Goal: Navigation & Orientation: Find specific page/section

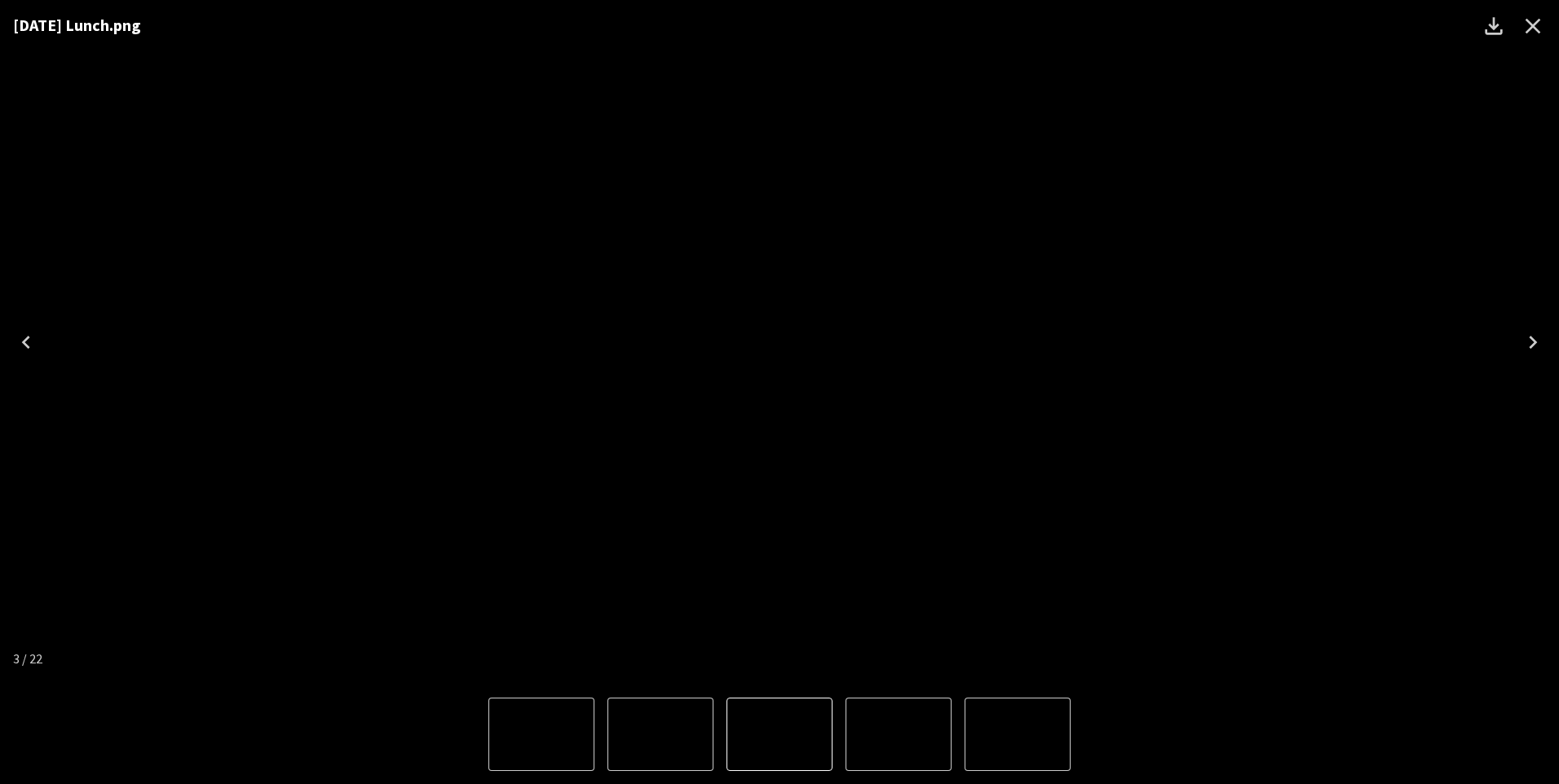
click at [1541, 30] on icon "Close" at bounding box center [1533, 26] width 26 height 26
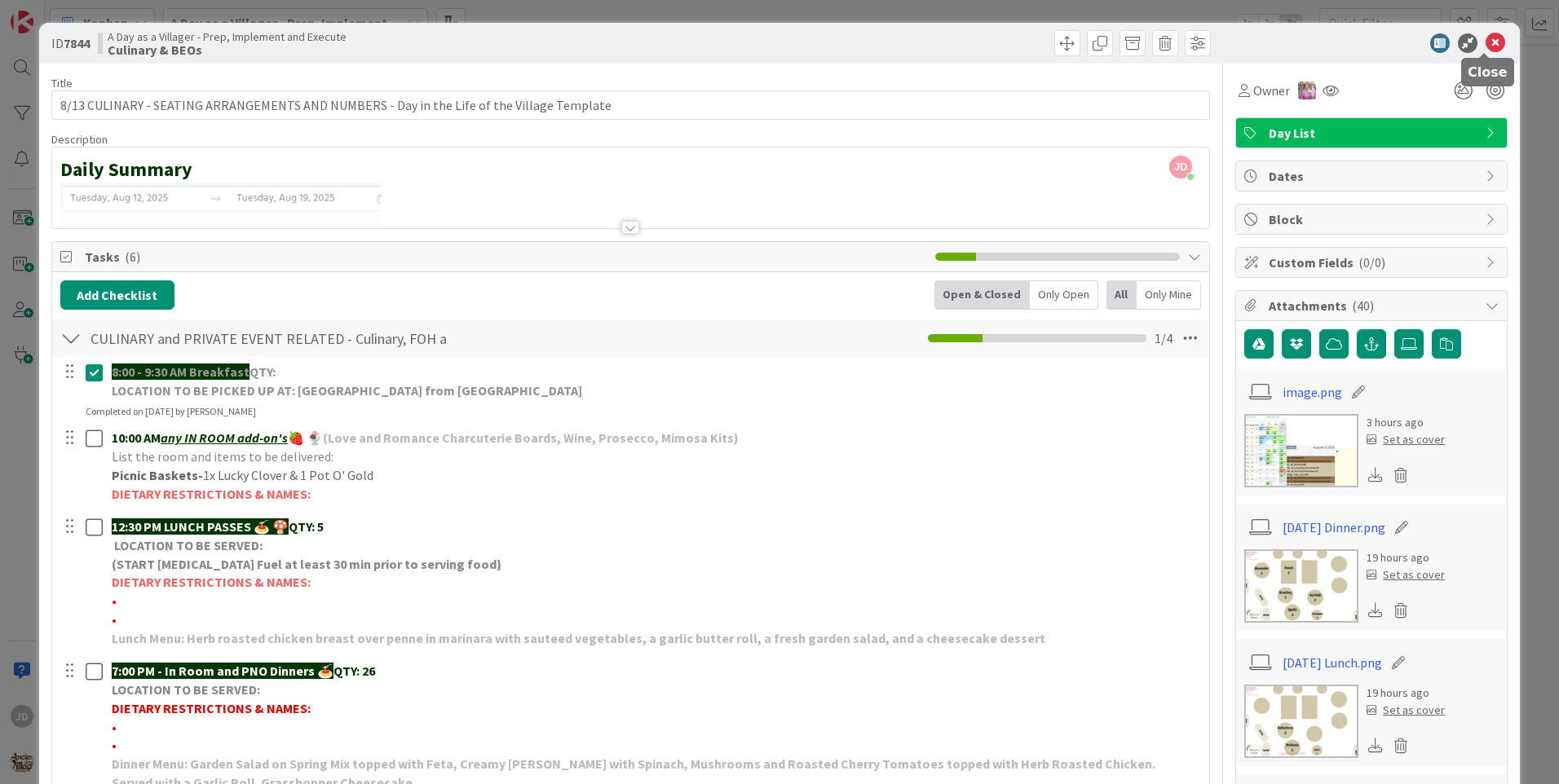
click at [1486, 42] on icon at bounding box center [1496, 43] width 20 height 20
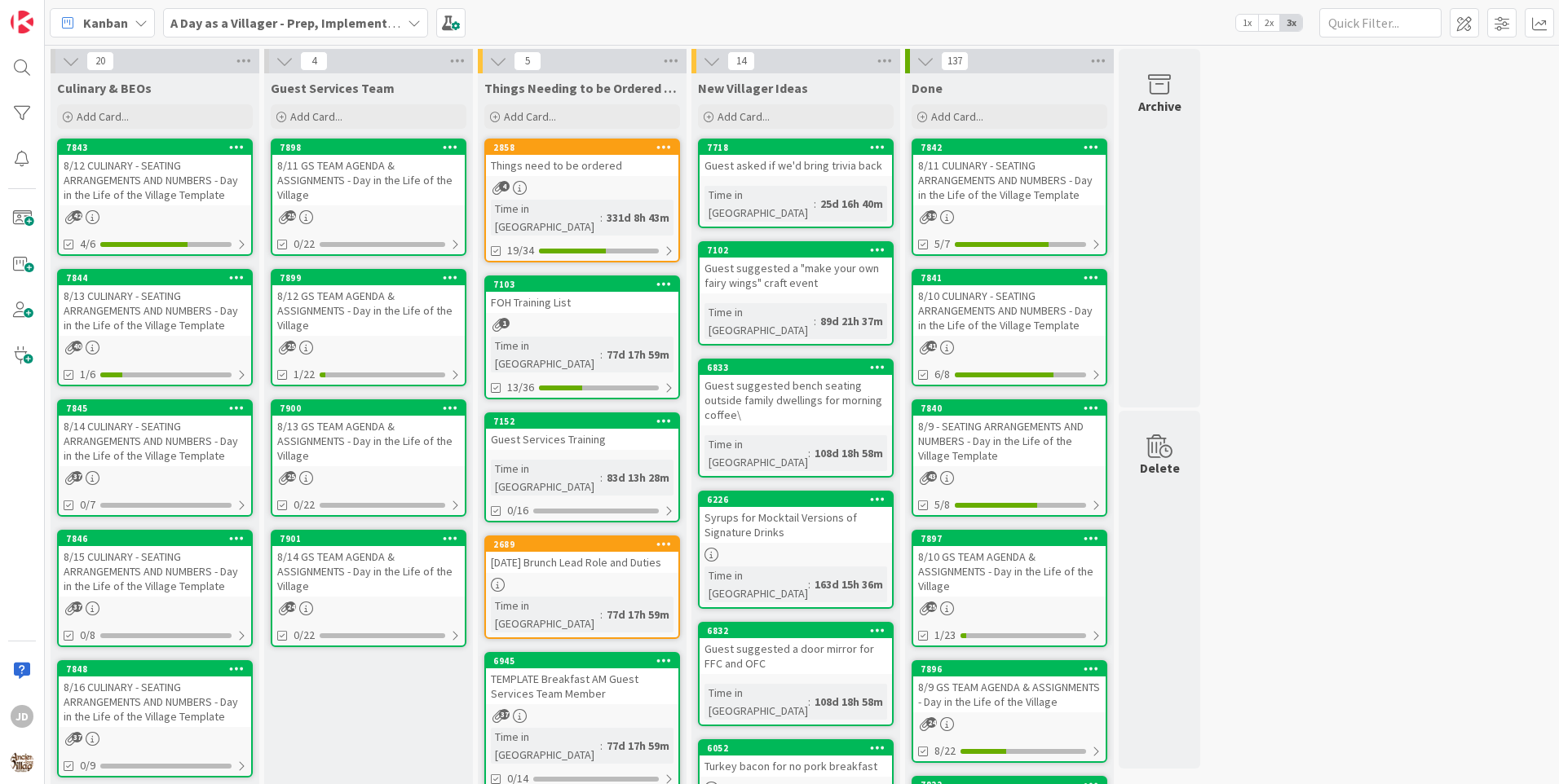
click at [122, 306] on div "8/13 CULINARY - SEATING ARRANGEMENTS AND NUMBERS - Day in the Life of the Villa…" at bounding box center [154, 310] width 192 height 50
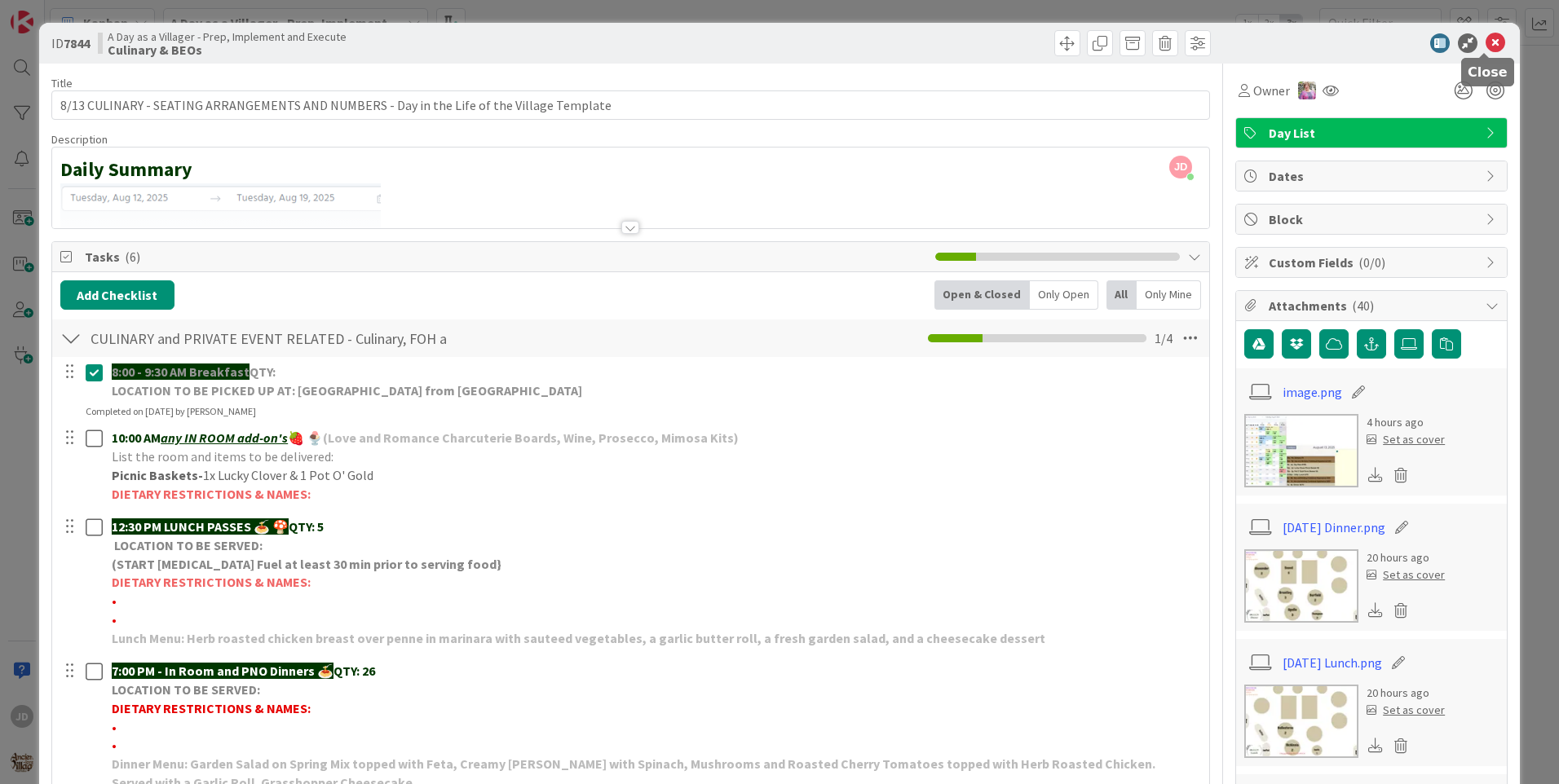
click at [1486, 48] on icon at bounding box center [1496, 43] width 20 height 20
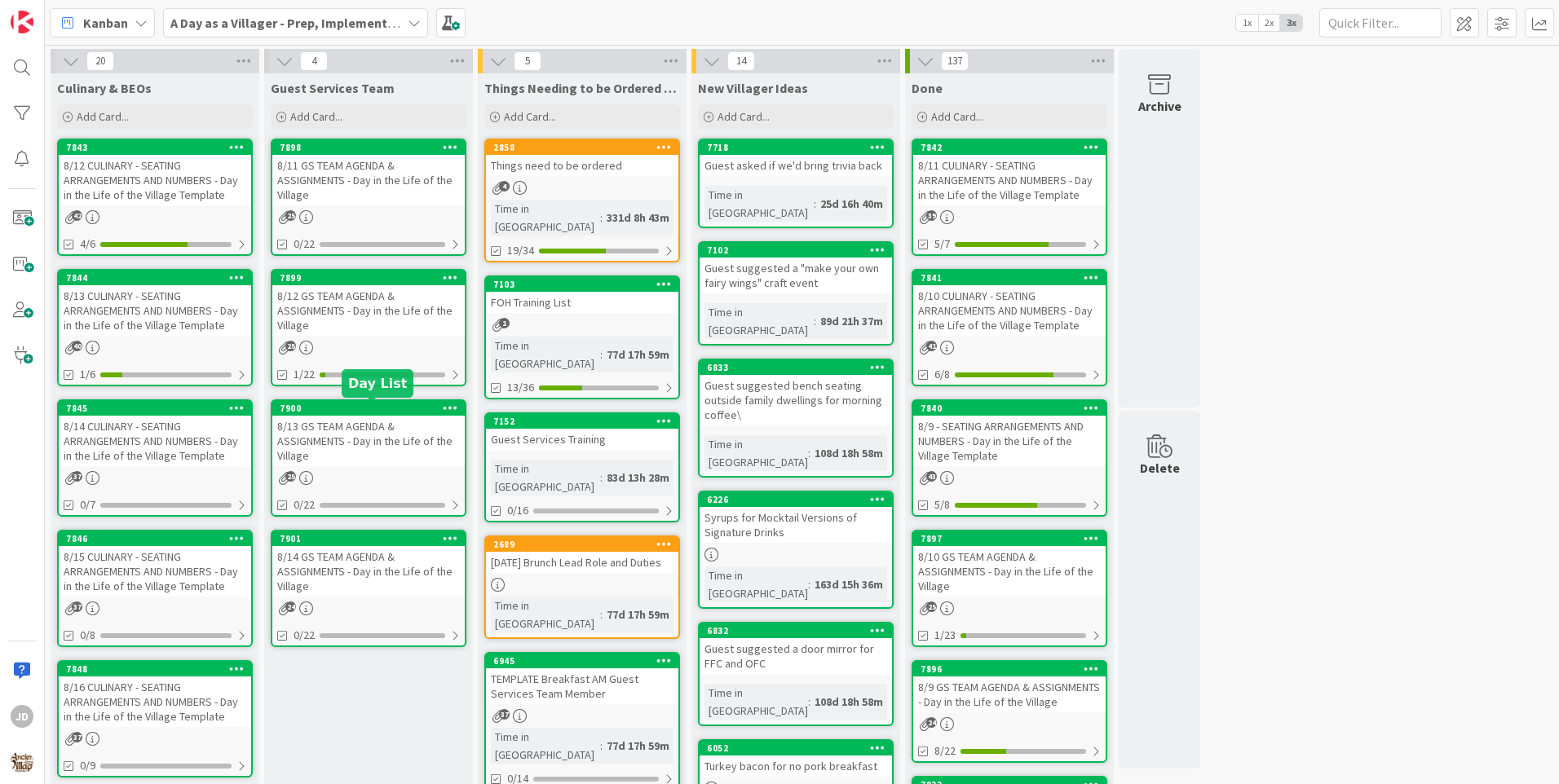
click at [400, 433] on div "8/13 GS TEAM AGENDA & ASSIGNMENTS - Day in the Life of the Village" at bounding box center [369, 440] width 192 height 50
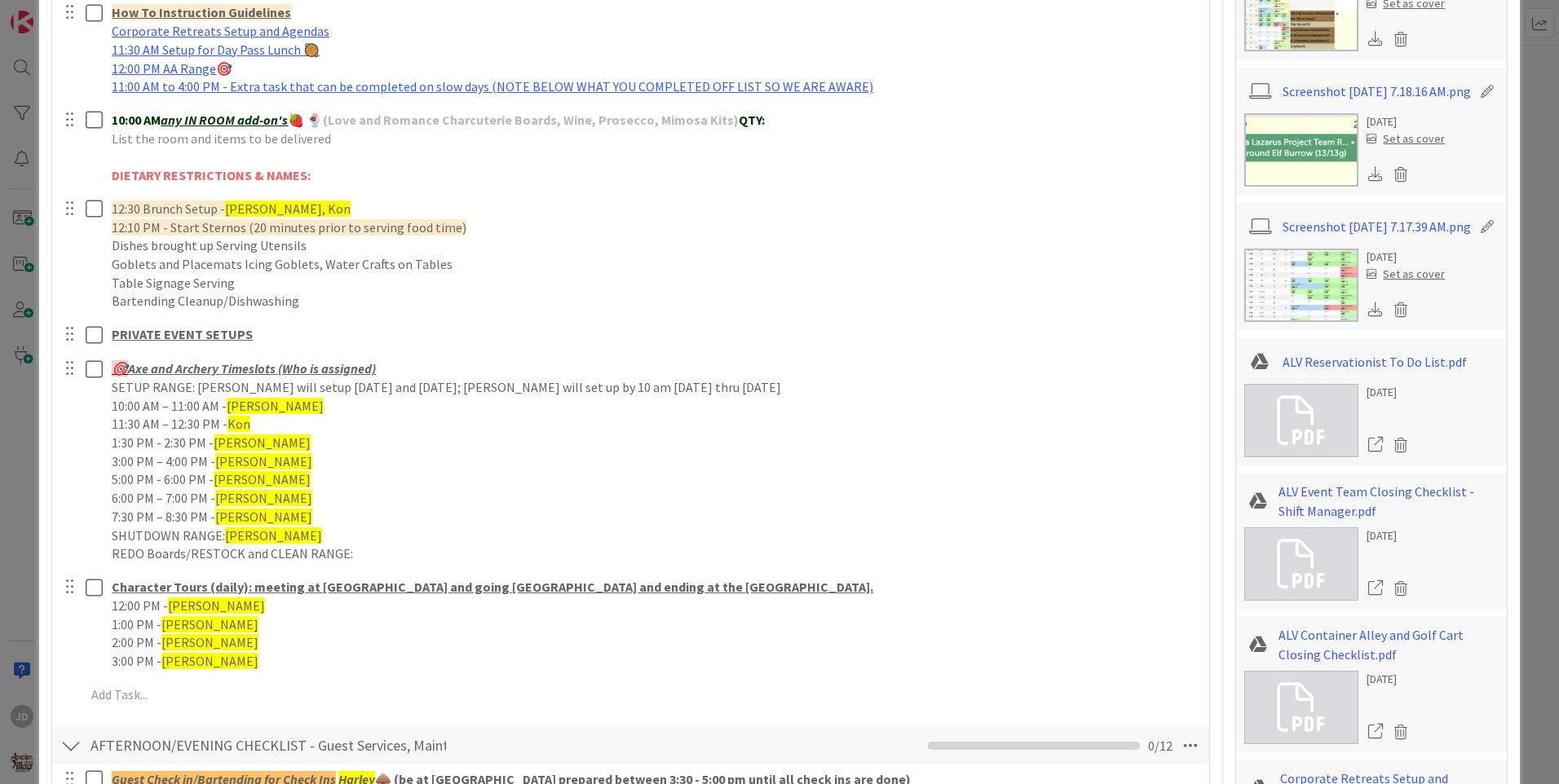
scroll to position [897, 0]
